Goal: Information Seeking & Learning: Understand process/instructions

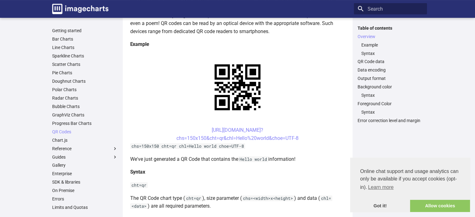
scroll to position [106, 0]
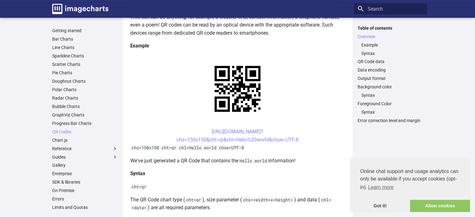
drag, startPoint x: 199, startPoint y: 132, endPoint x: 277, endPoint y: 132, distance: 78.1
click at [277, 132] on center "[URL][DOMAIN_NAME]? chs=150x150&cht=qr&chl=Hello%20world&choe=UTF-8" at bounding box center [237, 136] width 215 height 16
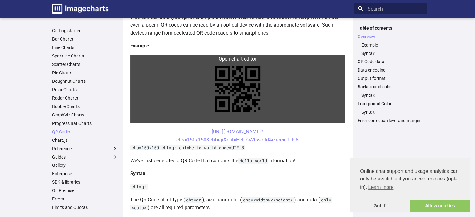
click at [304, 111] on link at bounding box center [237, 89] width 215 height 68
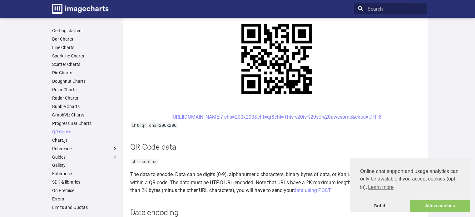
scroll to position [423, 0]
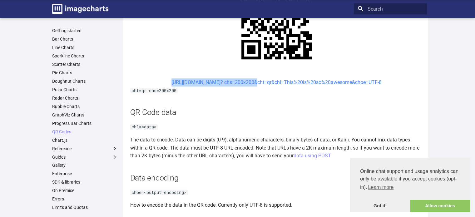
drag, startPoint x: 154, startPoint y: 81, endPoint x: 234, endPoint y: 81, distance: 80.3
click at [234, 81] on center "[URL][DOMAIN_NAME]? chs=200x200&cht=qr&chl=This%20is%20so%20awesome&choe=UTF-8" at bounding box center [276, 82] width 293 height 8
copy link "[URL][DOMAIN_NAME]?"
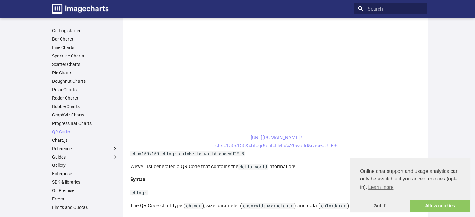
scroll to position [190, 0]
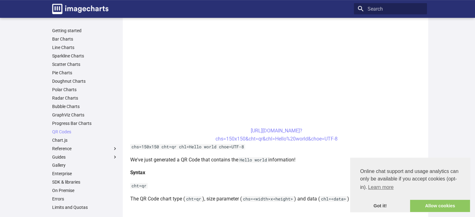
drag, startPoint x: 238, startPoint y: 130, endPoint x: 320, endPoint y: 130, distance: 82.5
click at [320, 130] on center "[URL][DOMAIN_NAME]? chs=150x150&cht=qr&chl=Hello%20world&choe=UTF-8" at bounding box center [276, 135] width 293 height 16
copy link "[URL][DOMAIN_NAME]?"
drag, startPoint x: 131, startPoint y: 183, endPoint x: 159, endPoint y: 184, distance: 27.5
click at [159, 184] on p "cht=qr" at bounding box center [276, 186] width 293 height 8
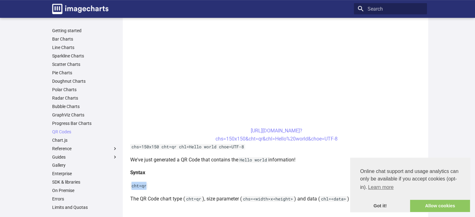
copy code "cht=qr"
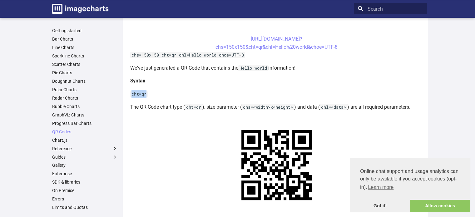
scroll to position [288, 0]
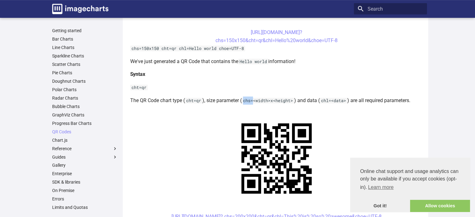
drag, startPoint x: 245, startPoint y: 100, endPoint x: 254, endPoint y: 101, distance: 8.8
click at [254, 101] on code "chs=<width>x<height>" at bounding box center [268, 101] width 52 height 6
copy code "chs="
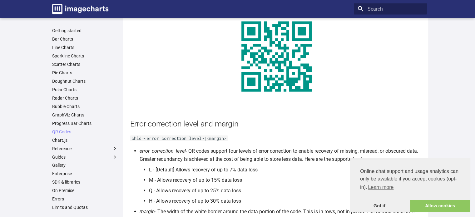
scroll to position [1095, 0]
